Goal: Find specific page/section: Find specific page/section

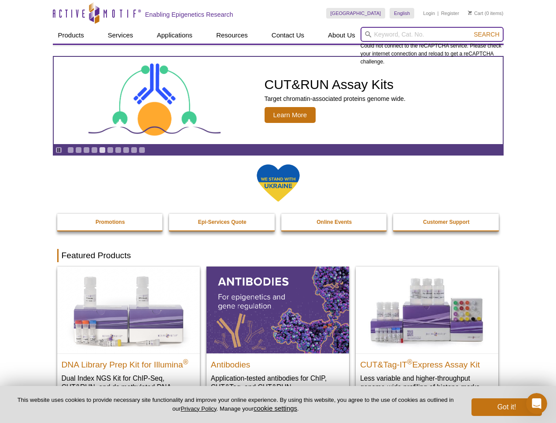
click at [432, 34] on input "search" at bounding box center [432, 34] width 143 height 15
click at [487, 34] on span "Search" at bounding box center [487, 34] width 26 height 7
click at [59, 150] on icon "Pause" at bounding box center [59, 150] width 6 height 6
click at [70, 150] on link "Go to slide 1" at bounding box center [70, 150] width 7 height 7
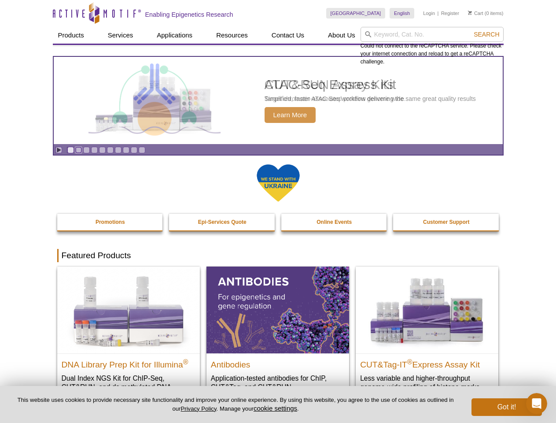
click at [78, 150] on link "Go to slide 2" at bounding box center [78, 150] width 7 height 7
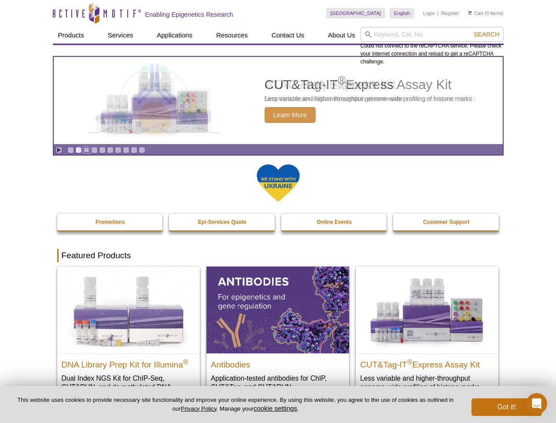
click at [86, 150] on link "Go to slide 3" at bounding box center [86, 150] width 7 height 7
